Goal: Find specific page/section: Find specific page/section

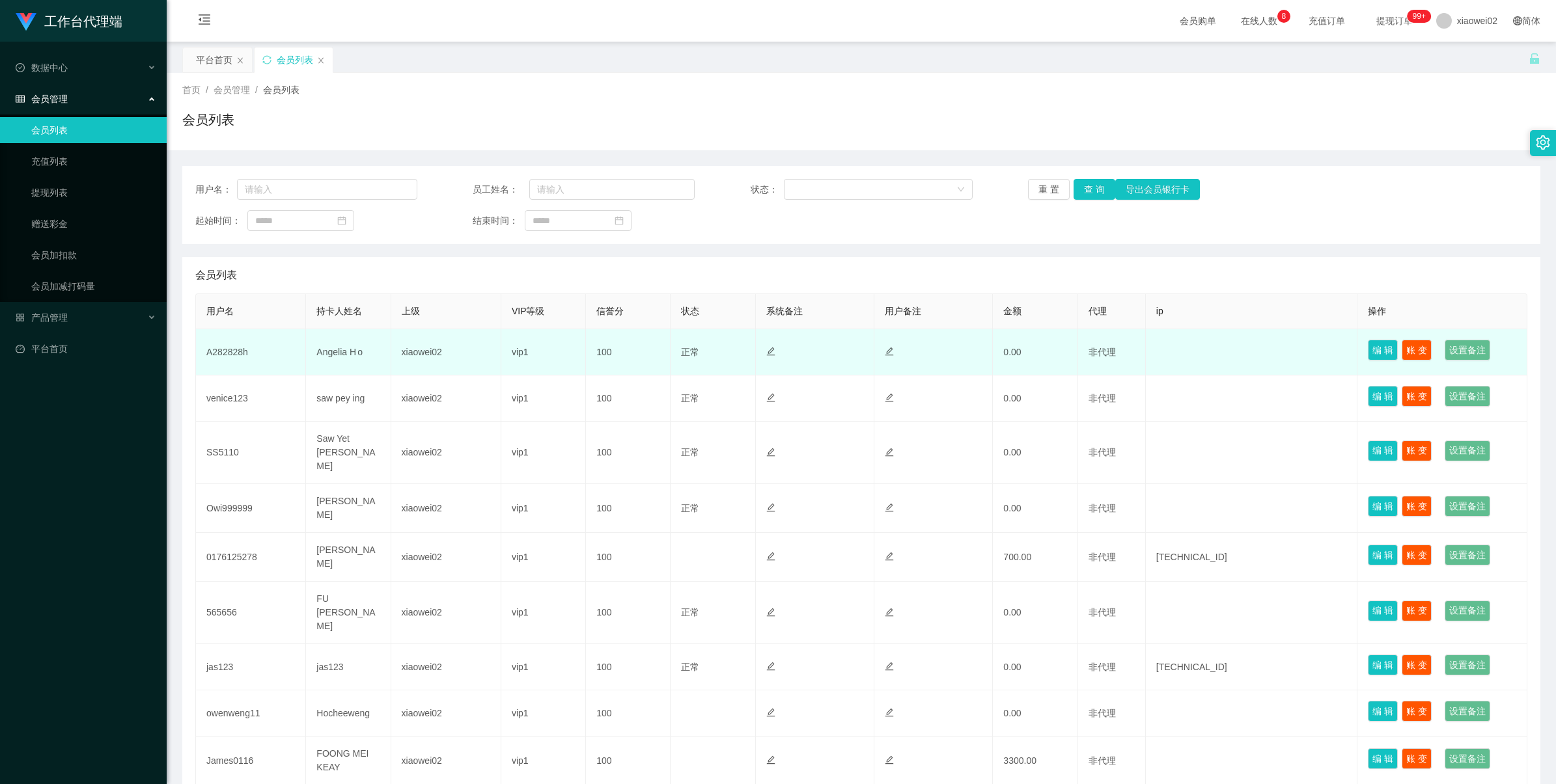
scroll to position [116, 0]
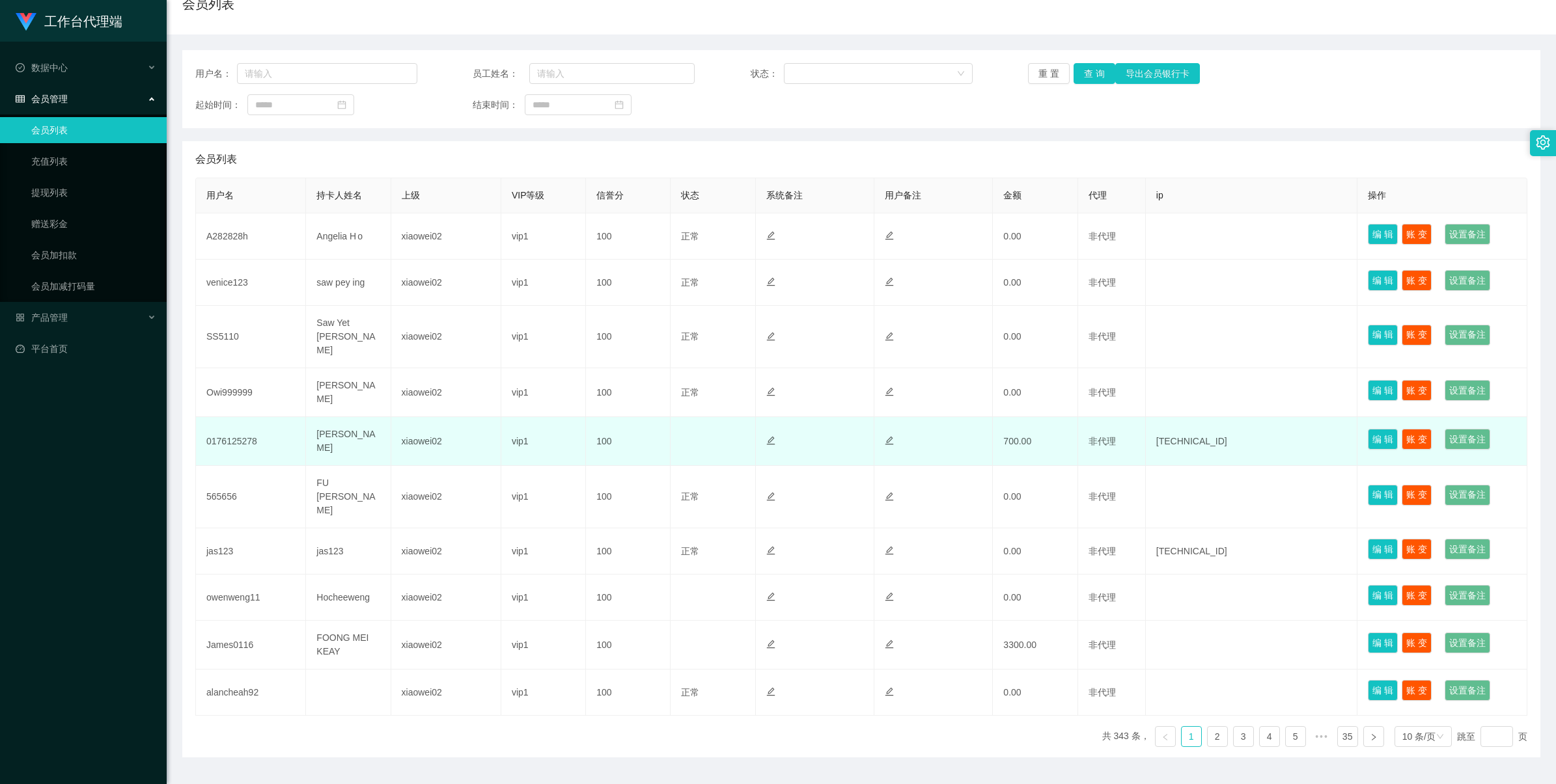
click at [244, 420] on td "0176125278" at bounding box center [251, 442] width 110 height 49
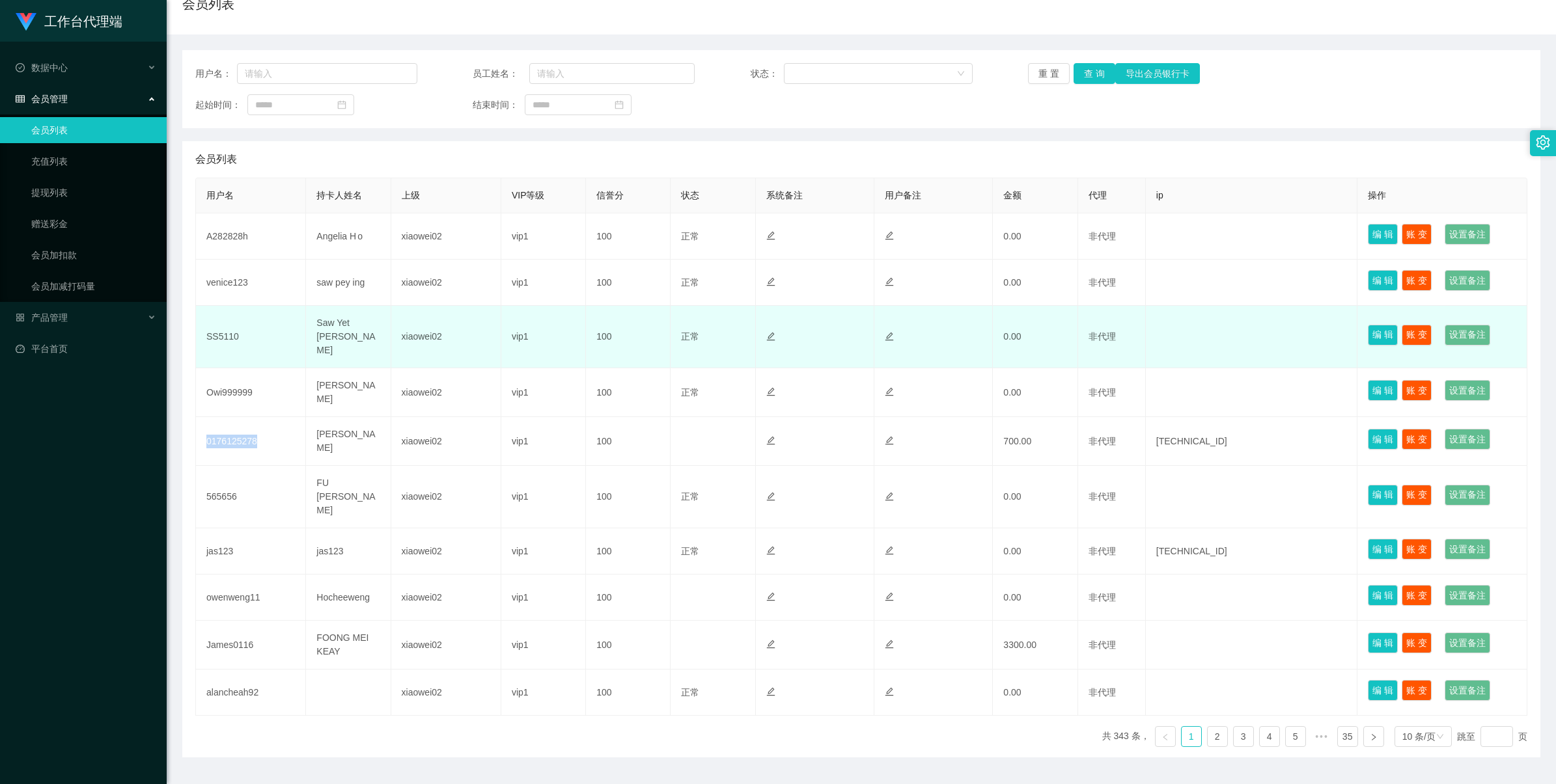
copy td "0176125278"
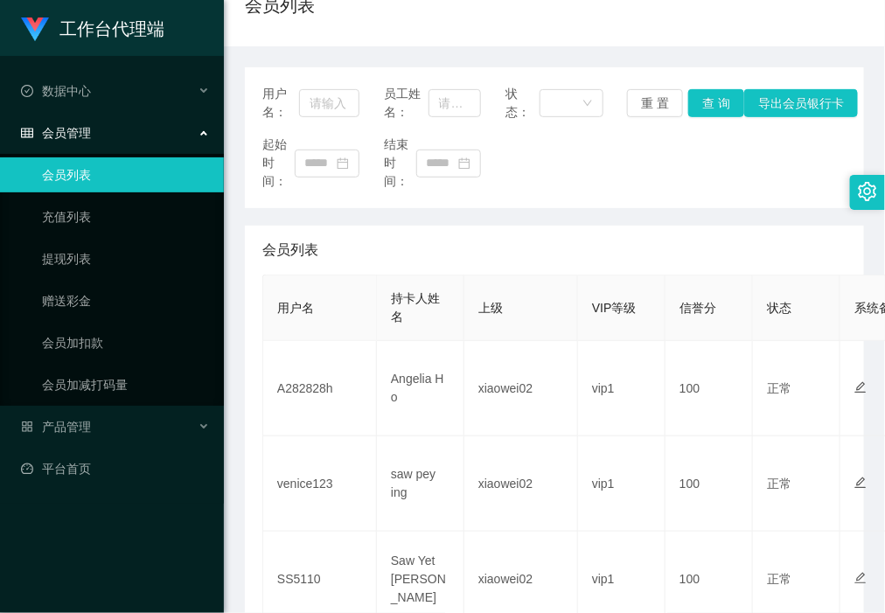
click at [518, 140] on div "起始时间： 结束时间：" at bounding box center [554, 163] width 584 height 55
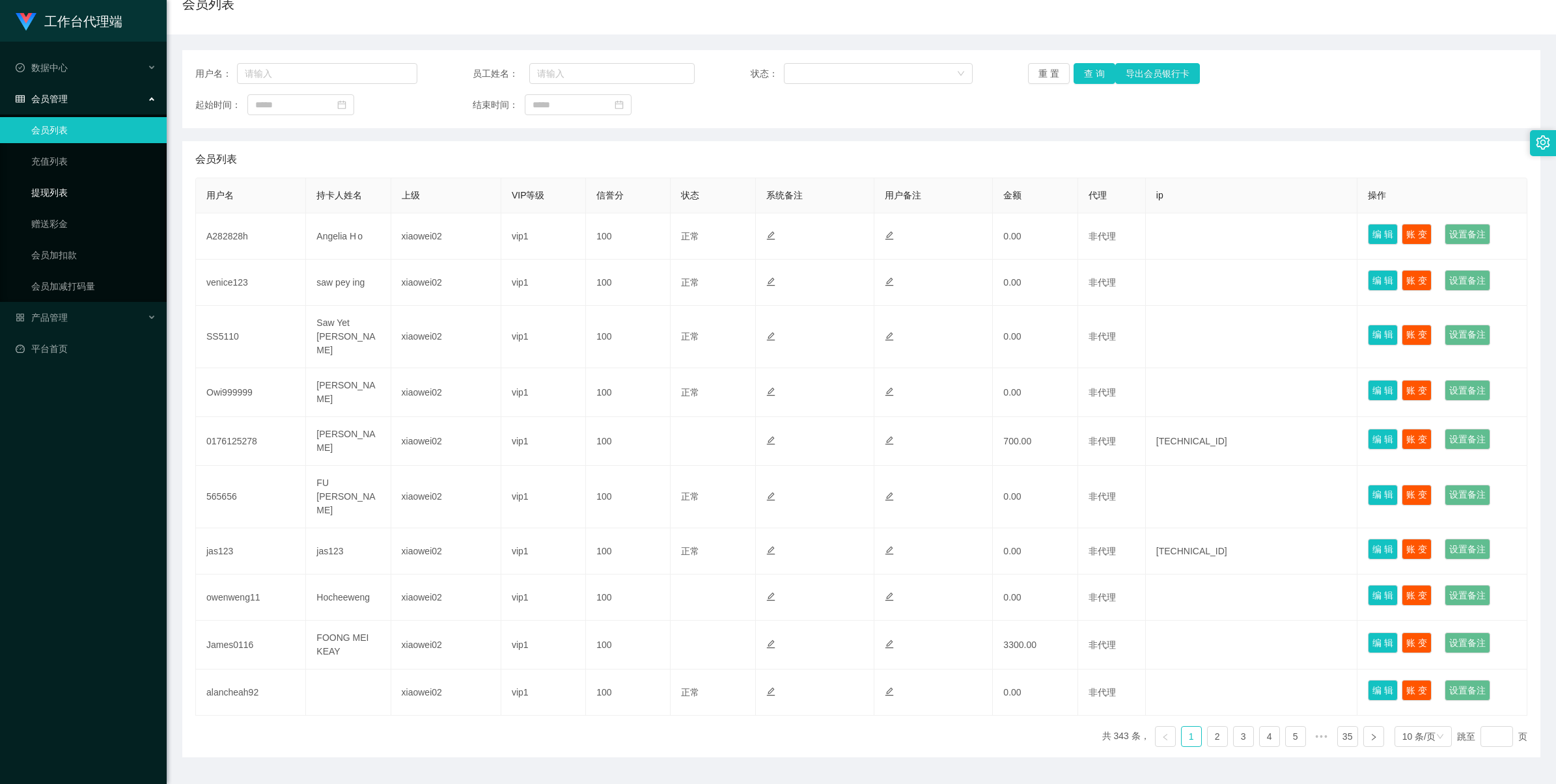
click at [89, 187] on link "提现列表" at bounding box center [94, 192] width 125 height 26
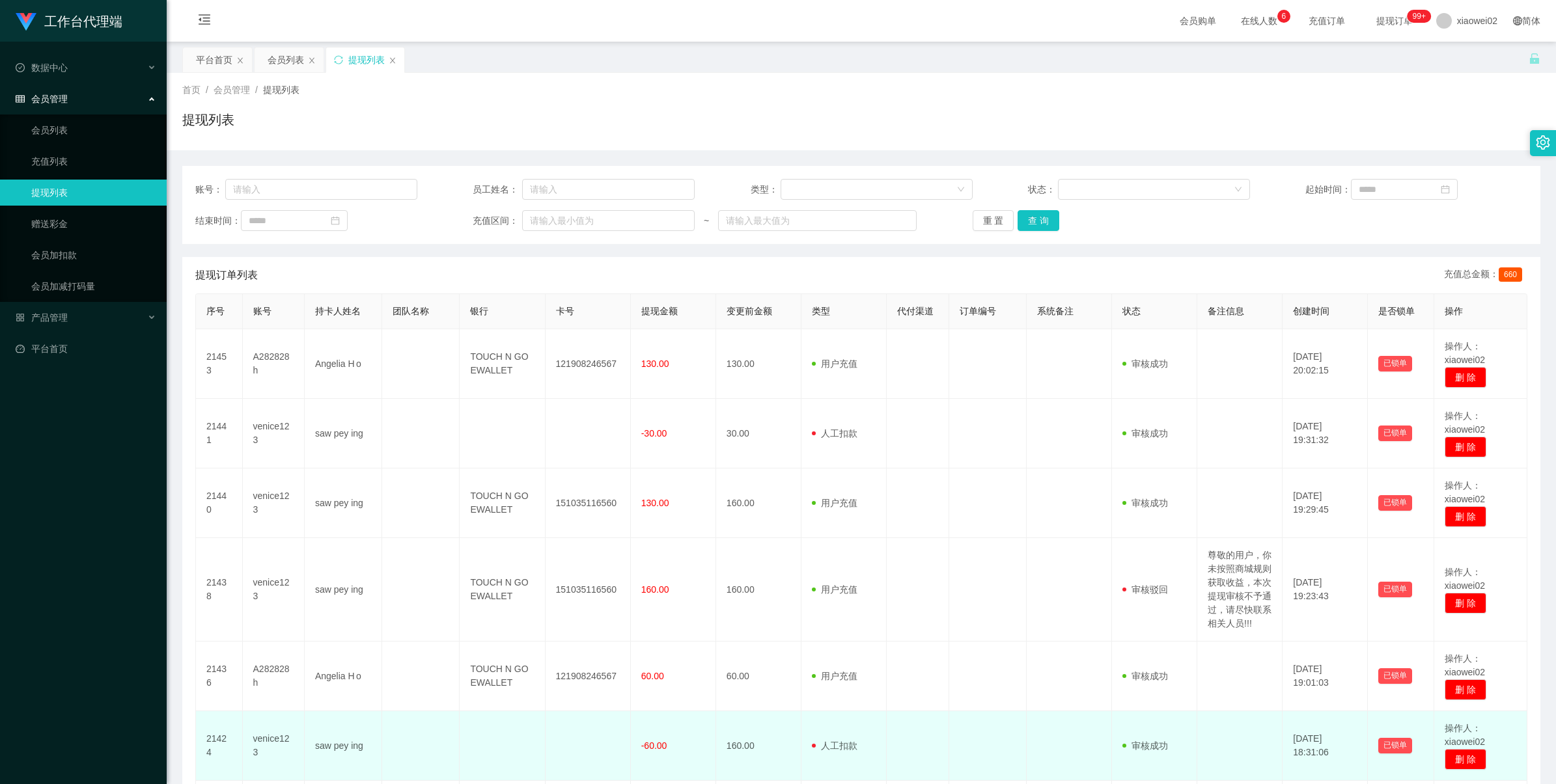
scroll to position [393, 0]
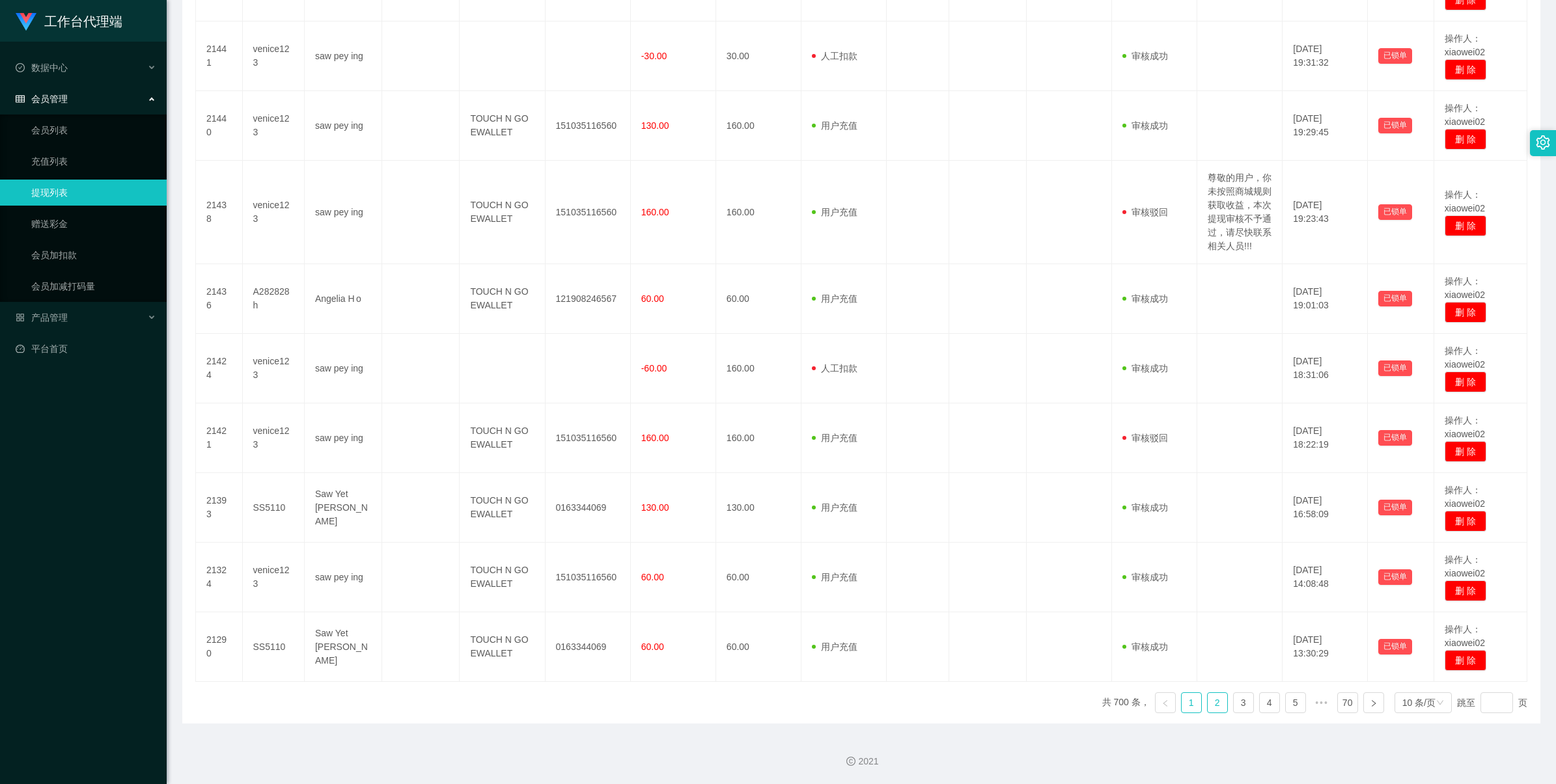
click at [1215, 710] on link "2" at bounding box center [1217, 703] width 19 height 19
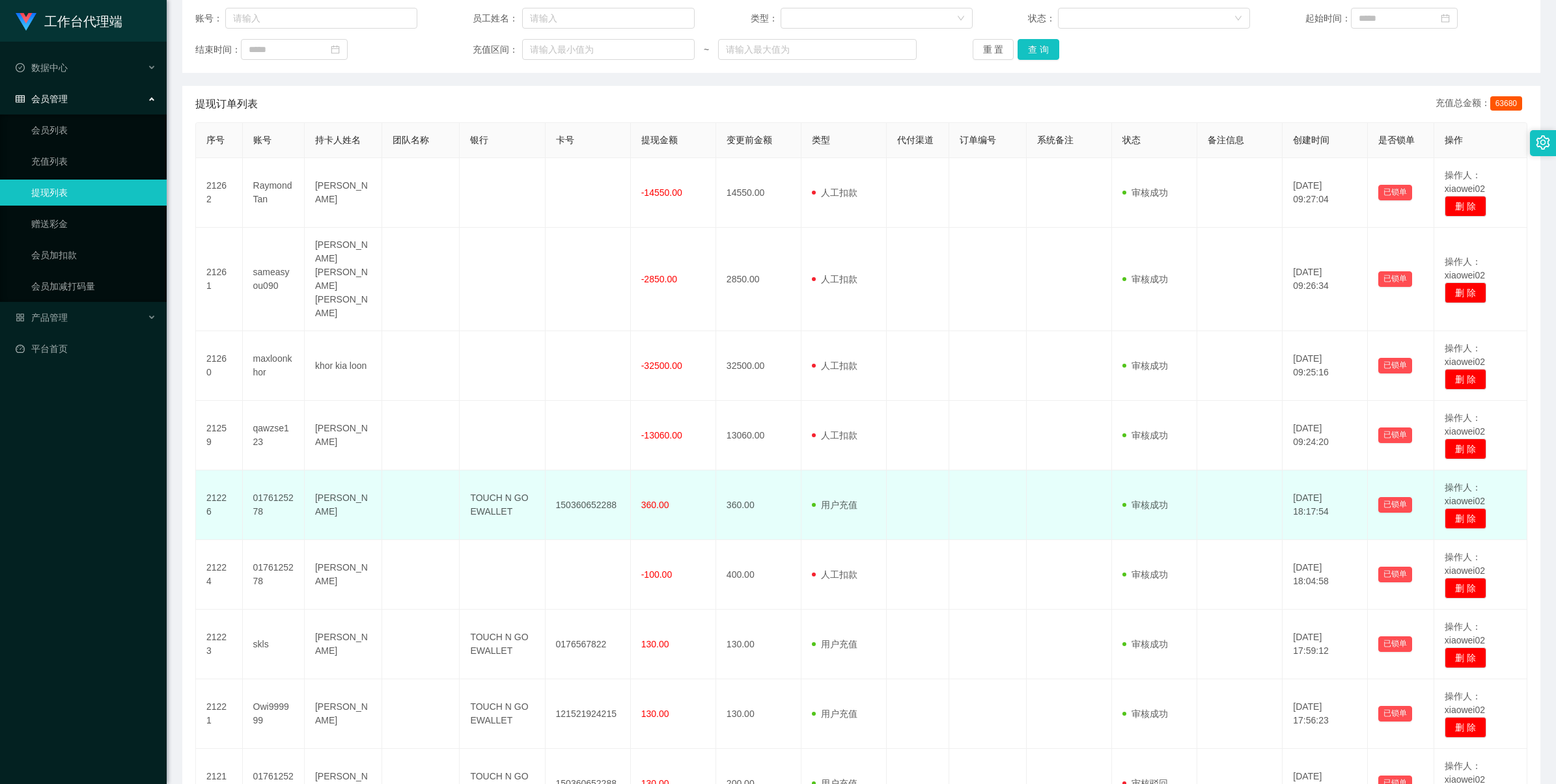
scroll to position [325, 0]
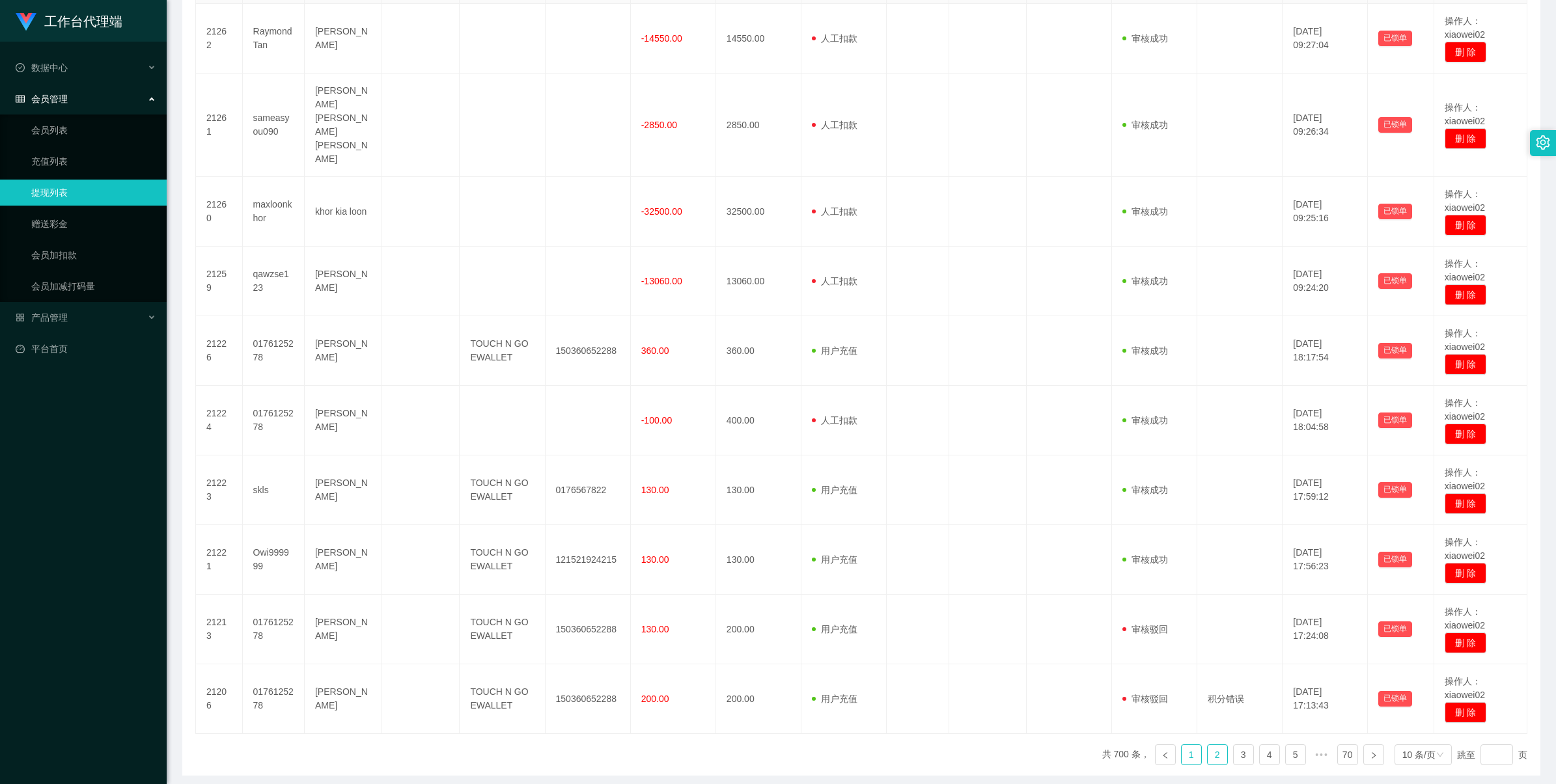
click at [1182, 745] on link "1" at bounding box center [1191, 755] width 19 height 19
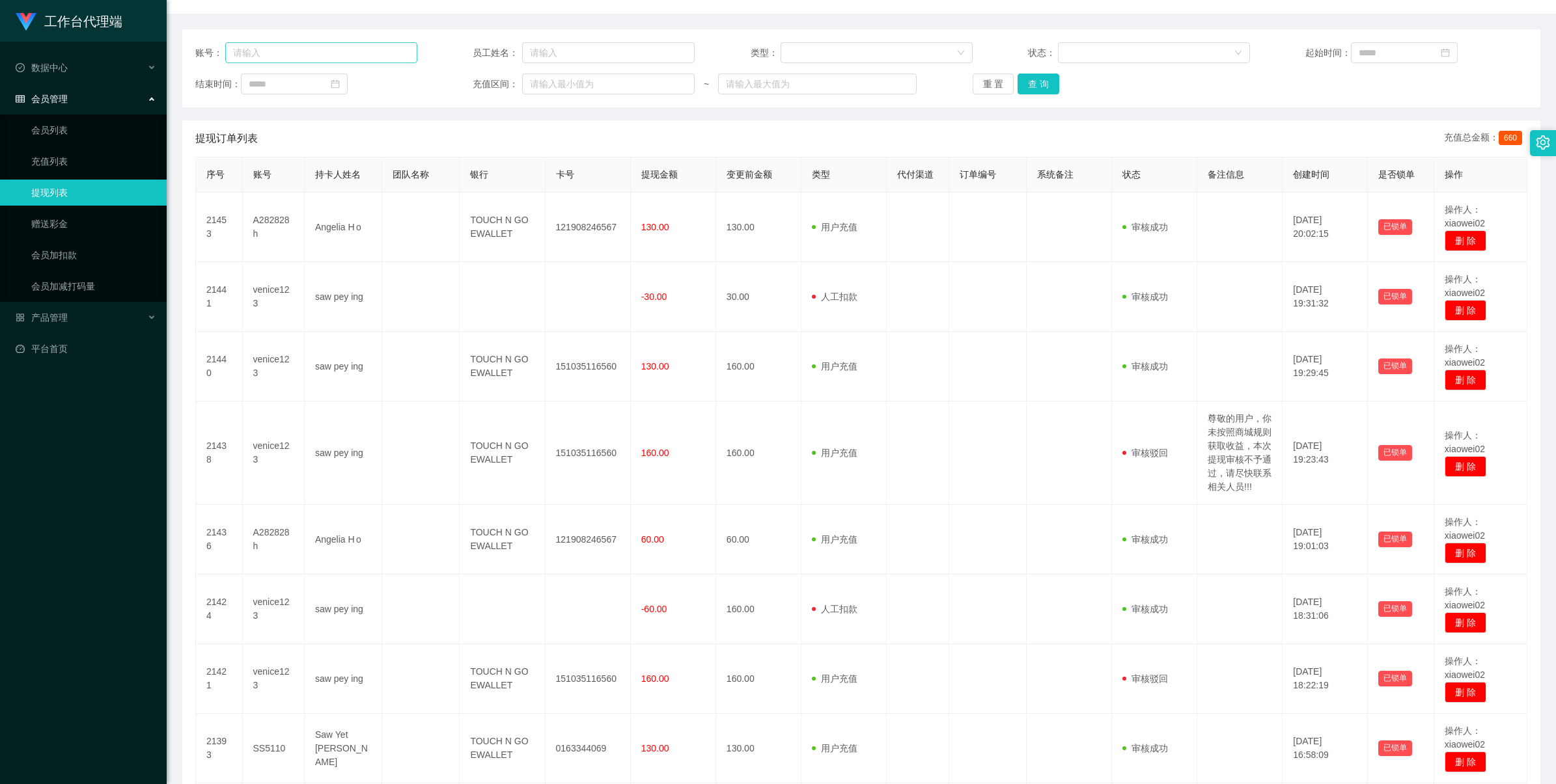
scroll to position [0, 0]
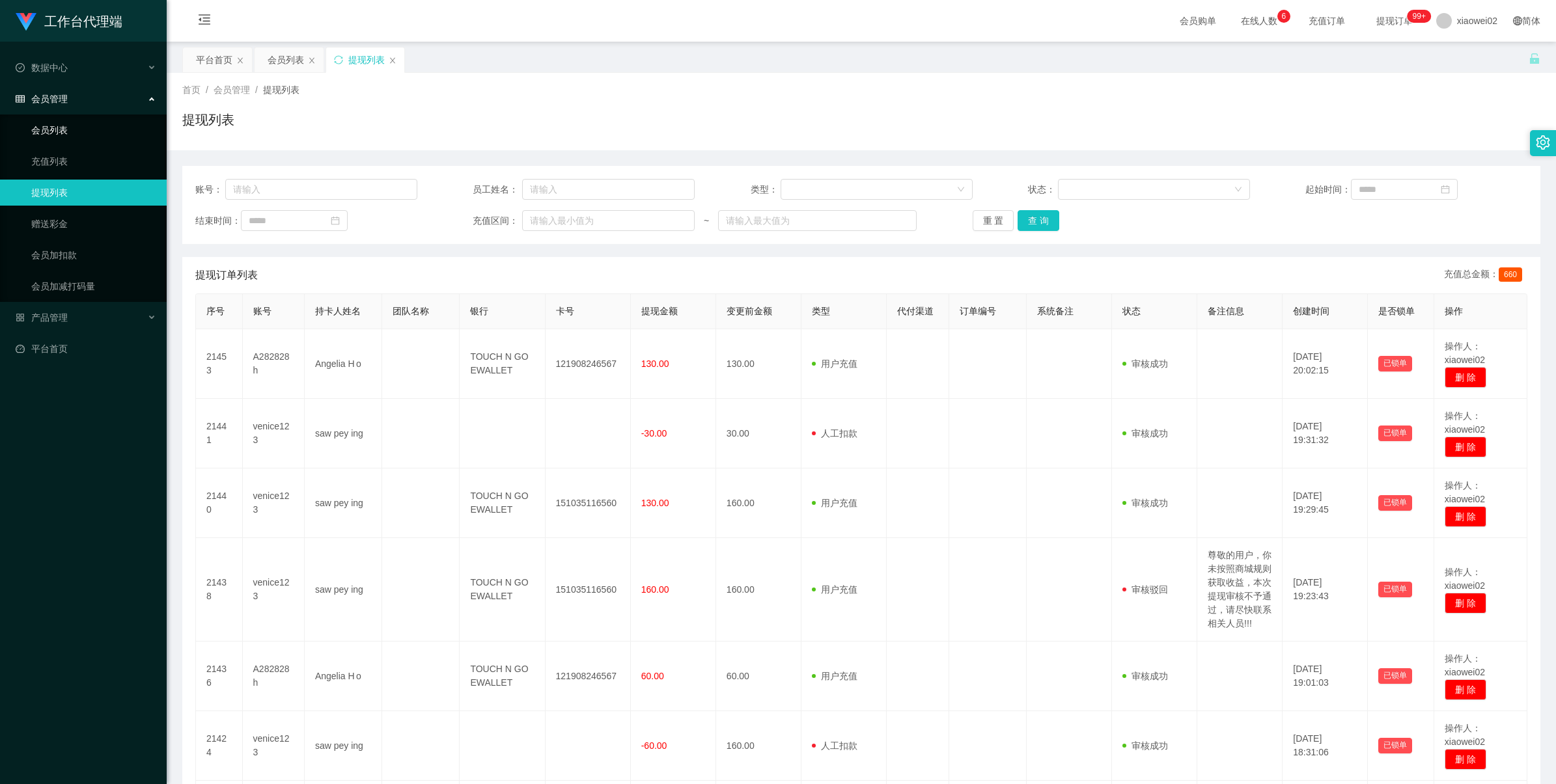
click at [115, 138] on link "会员列表" at bounding box center [94, 129] width 125 height 26
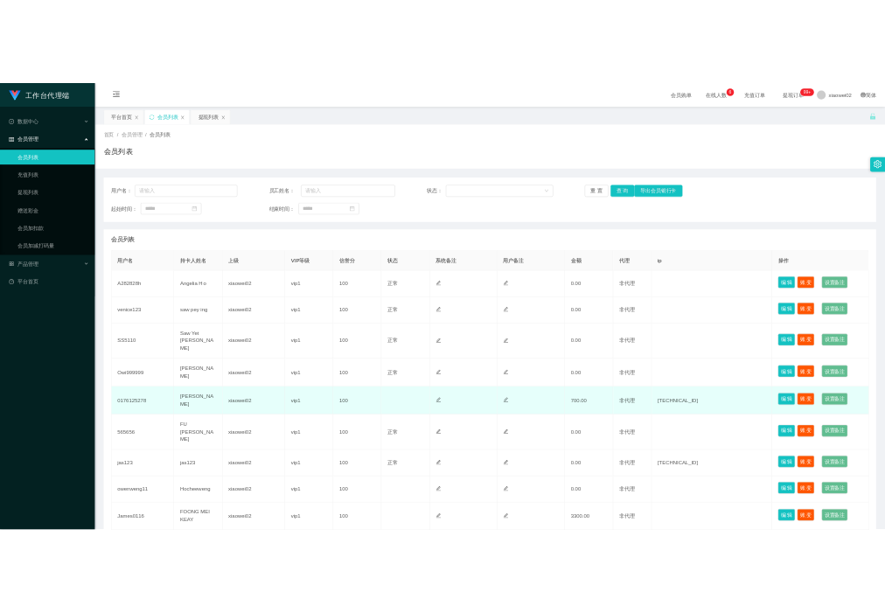
scroll to position [156, 0]
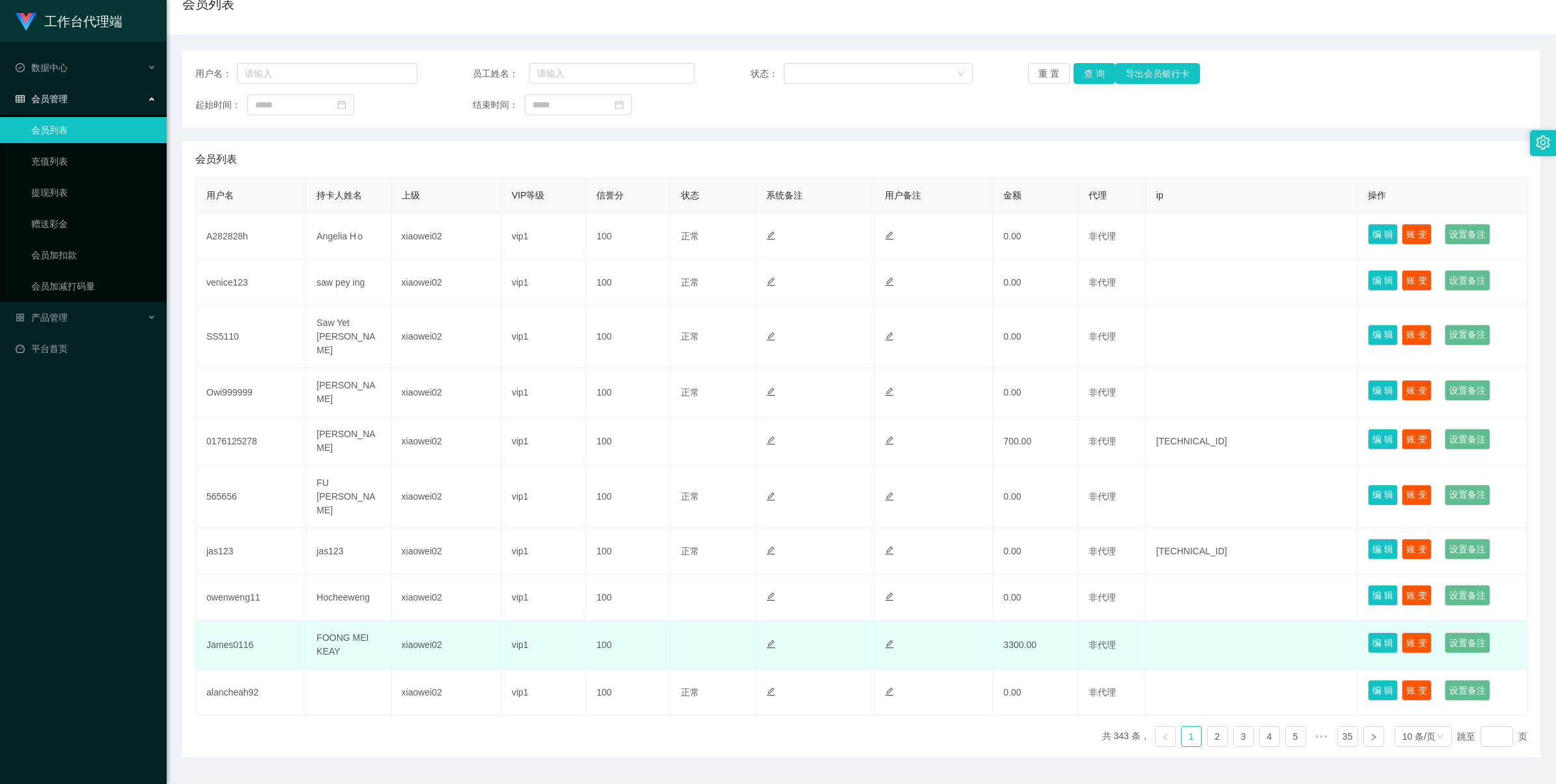
click at [409, 621] on td "xiaowei02" at bounding box center [446, 646] width 110 height 49
copy td "xiaowei02"
click at [233, 621] on td "James0116" at bounding box center [251, 646] width 110 height 49
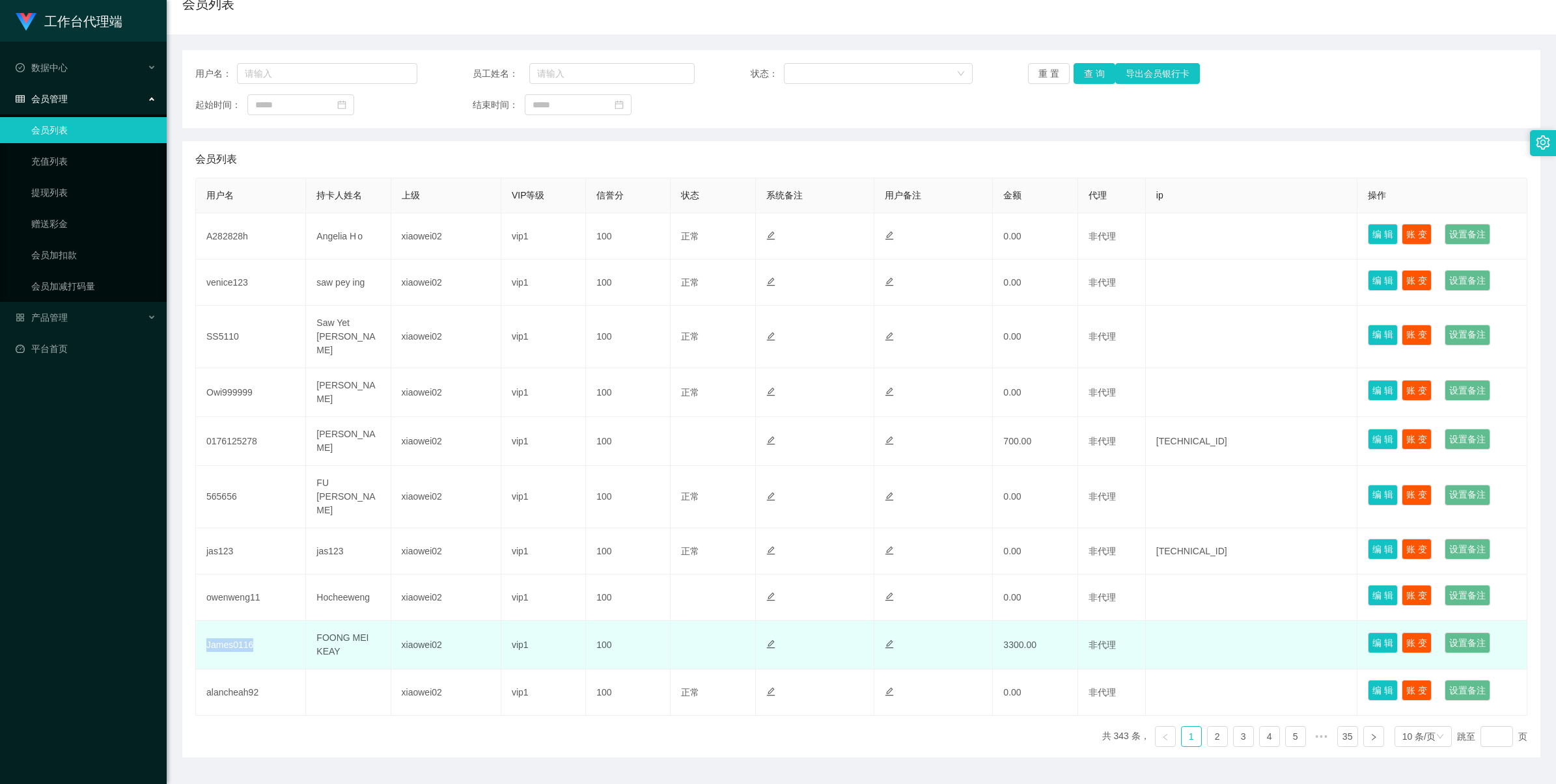
copy td "James0116"
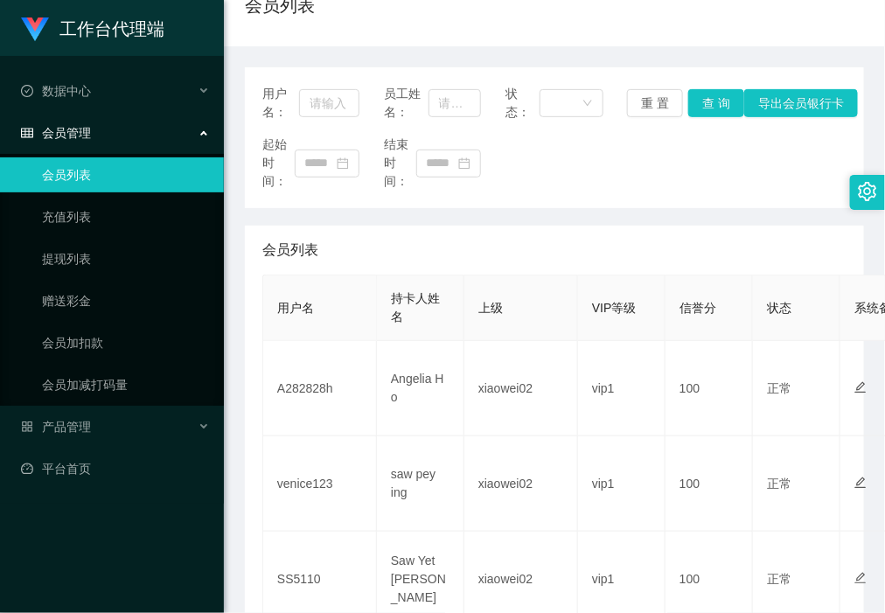
click at [168, 239] on ul "会员列表 充值列表 提现列表 赠送彩金 会员加扣款 会员加减打码量" at bounding box center [112, 280] width 224 height 252
click at [163, 252] on link "提现列表" at bounding box center [126, 258] width 168 height 35
